Goal: Transaction & Acquisition: Purchase product/service

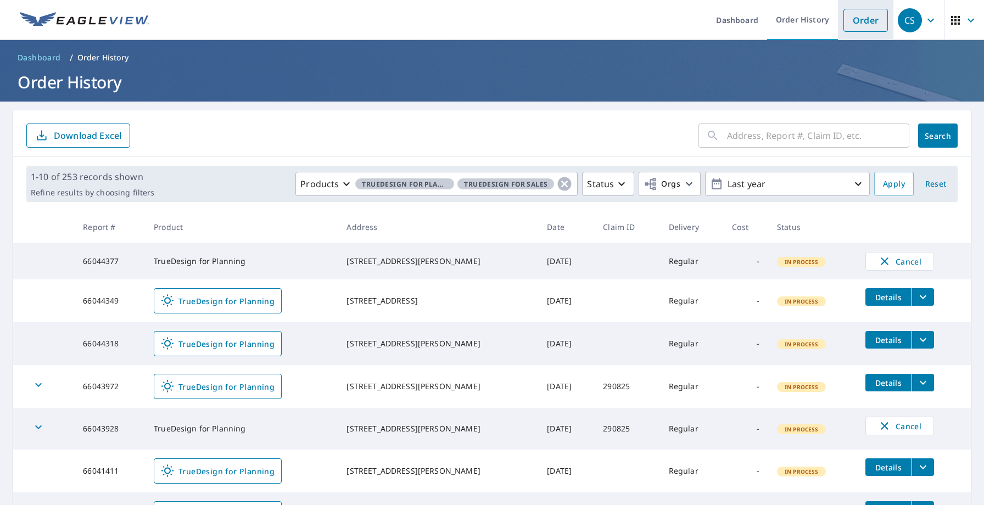
click at [848, 19] on link "Order" at bounding box center [865, 20] width 44 height 23
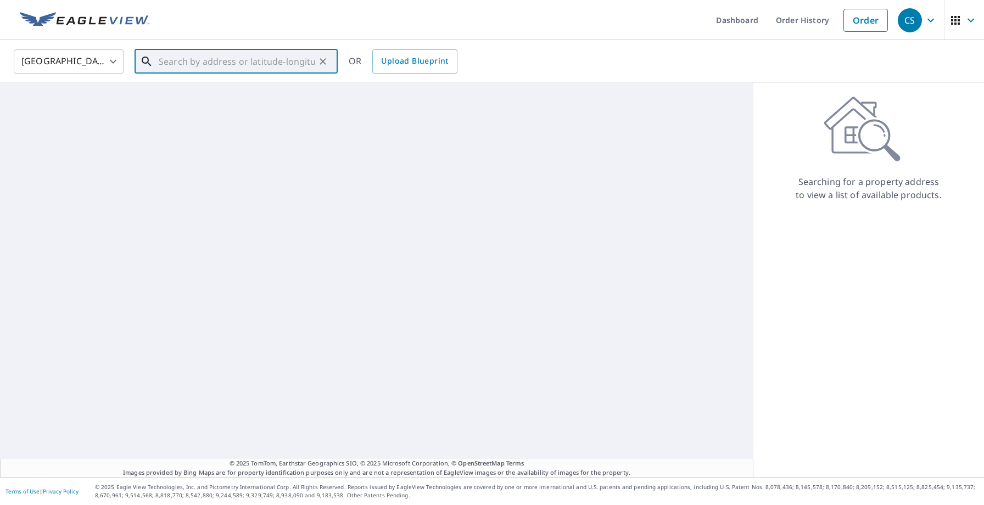
click at [284, 65] on input "text" at bounding box center [237, 61] width 156 height 31
paste input "[STREET_ADDRESS]"
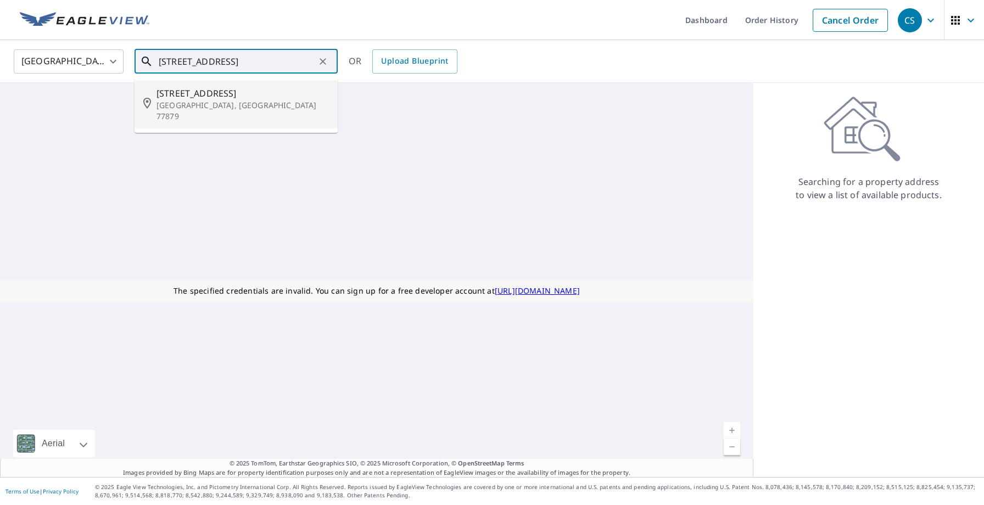
click at [256, 102] on p "[GEOGRAPHIC_DATA], [GEOGRAPHIC_DATA] 77879" at bounding box center [242, 111] width 172 height 22
type input "[STREET_ADDRESS]"
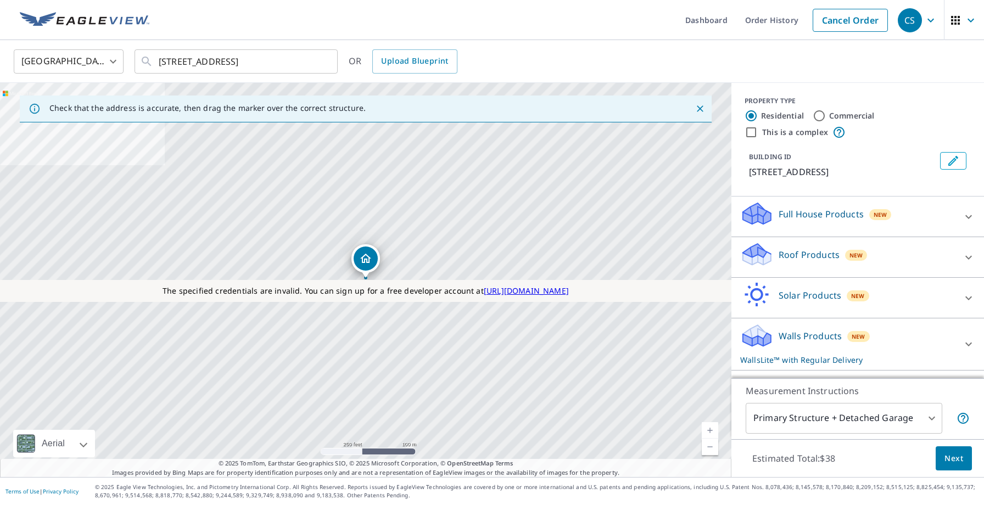
click at [789, 257] on p "Roof Products" at bounding box center [808, 254] width 61 height 13
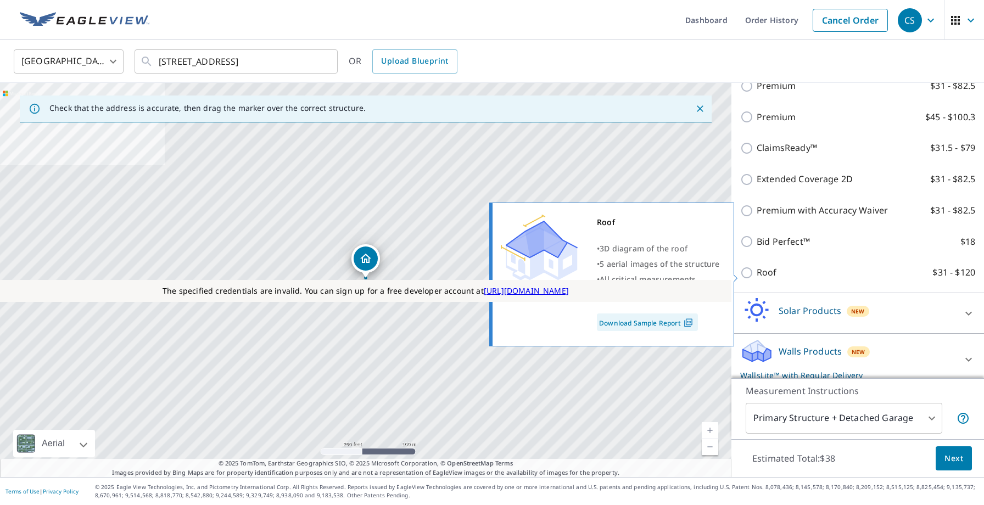
click at [747, 274] on input "Roof $31 - $120" at bounding box center [748, 272] width 16 height 13
checkbox input "true"
type input "3"
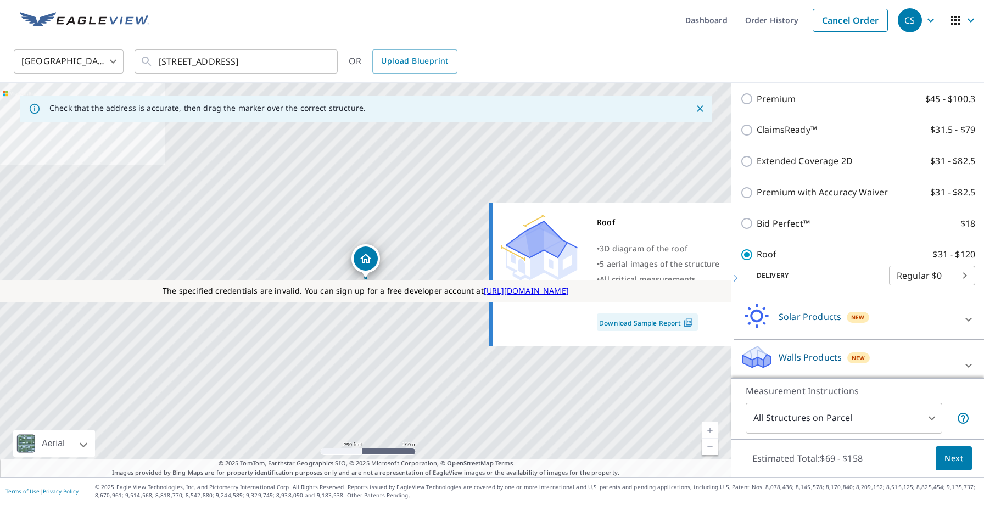
scroll to position [184, 0]
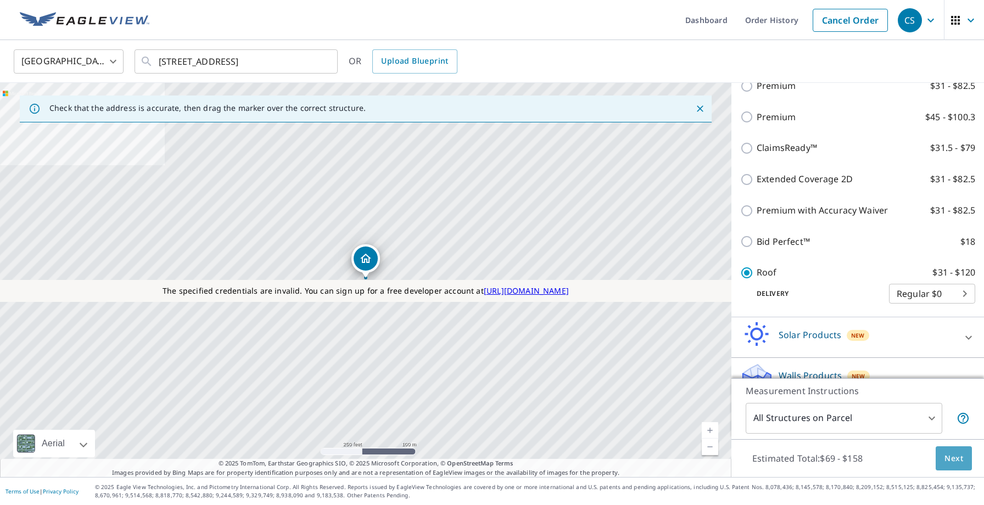
click at [963, 462] on button "Next" at bounding box center [953, 458] width 36 height 25
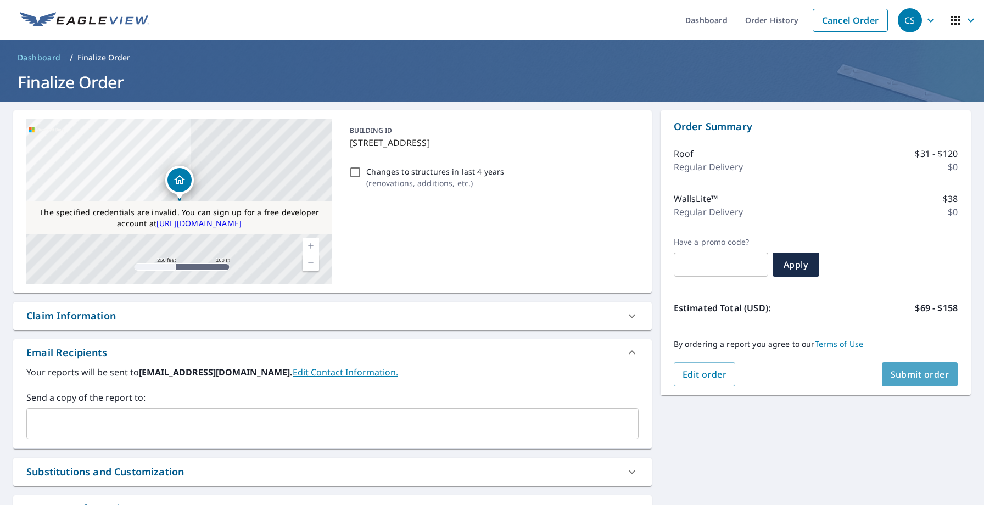
click at [927, 380] on button "Submit order" at bounding box center [919, 374] width 76 height 24
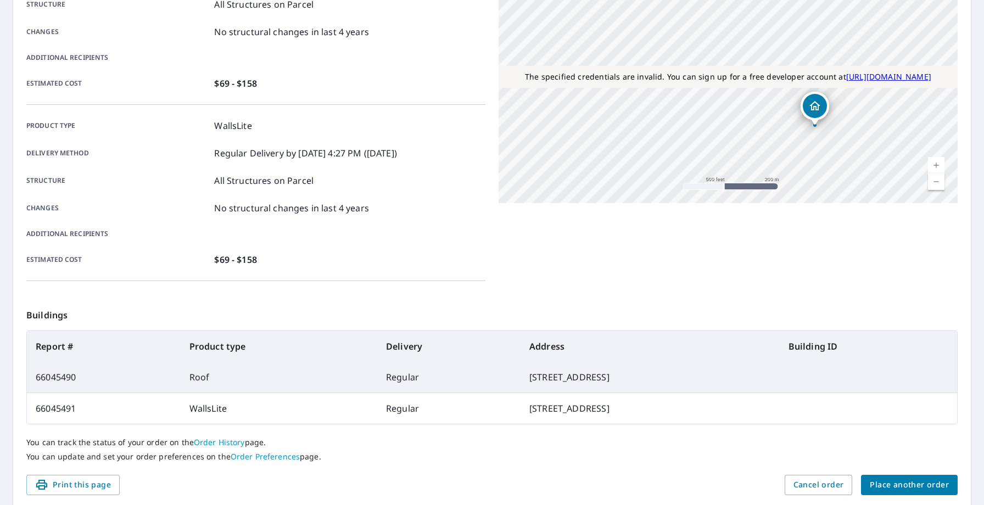
scroll to position [229, 0]
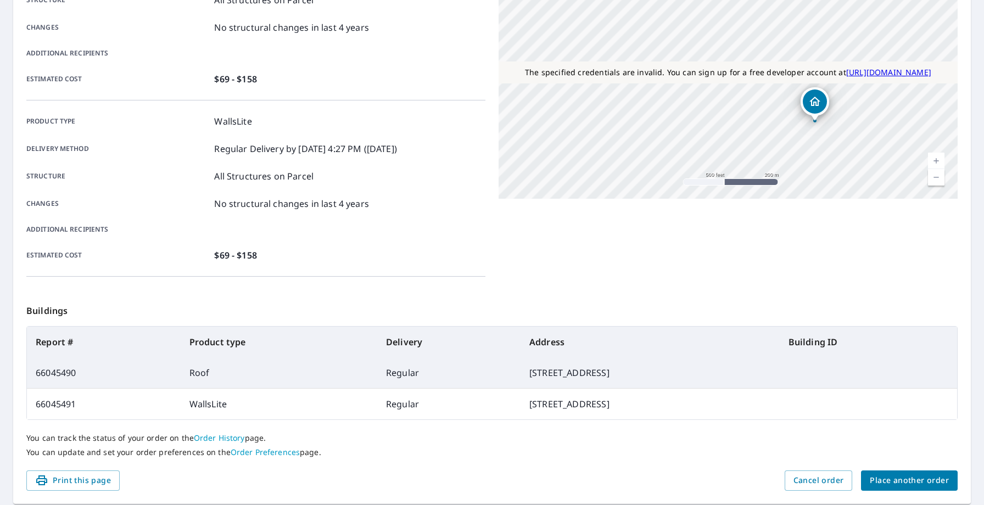
click at [67, 374] on td "66045490" at bounding box center [104, 372] width 154 height 31
copy td "66045490"
